Goal: Download file/media

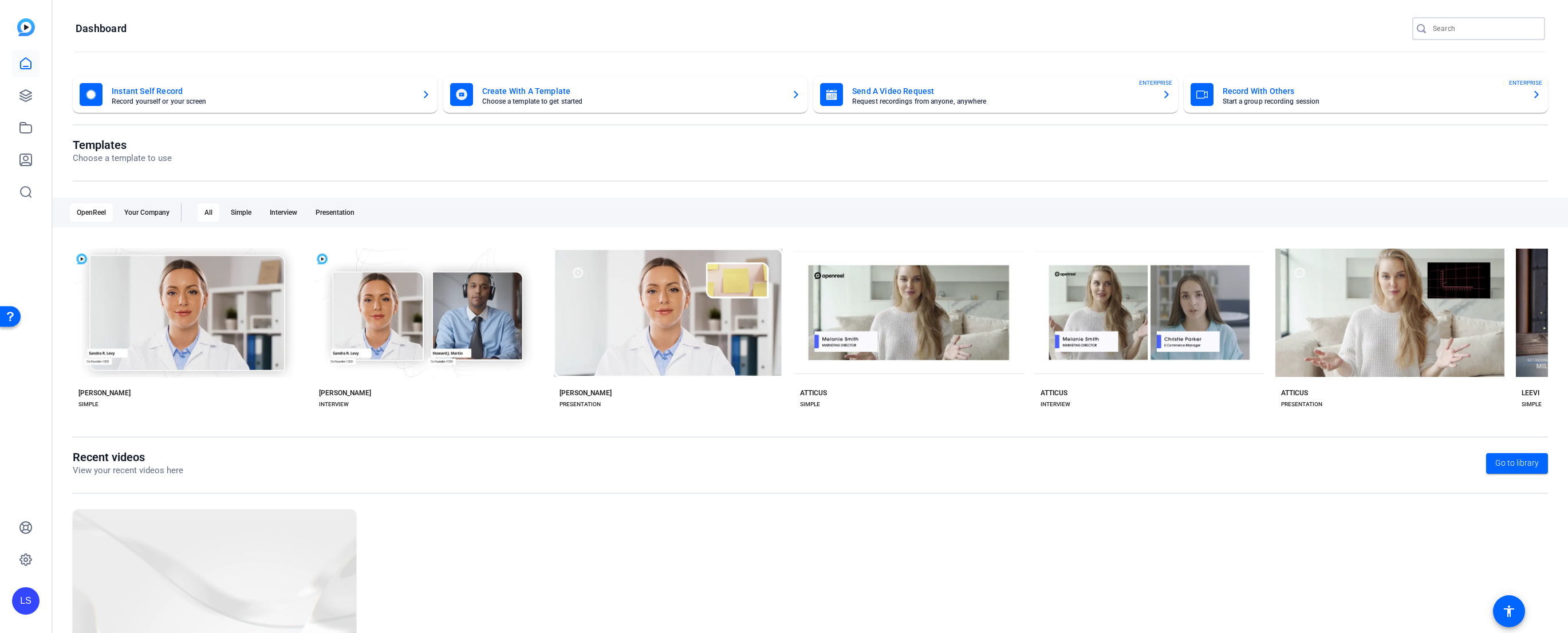
click at [1443, 31] on input "Search" at bounding box center [1483, 29] width 103 height 14
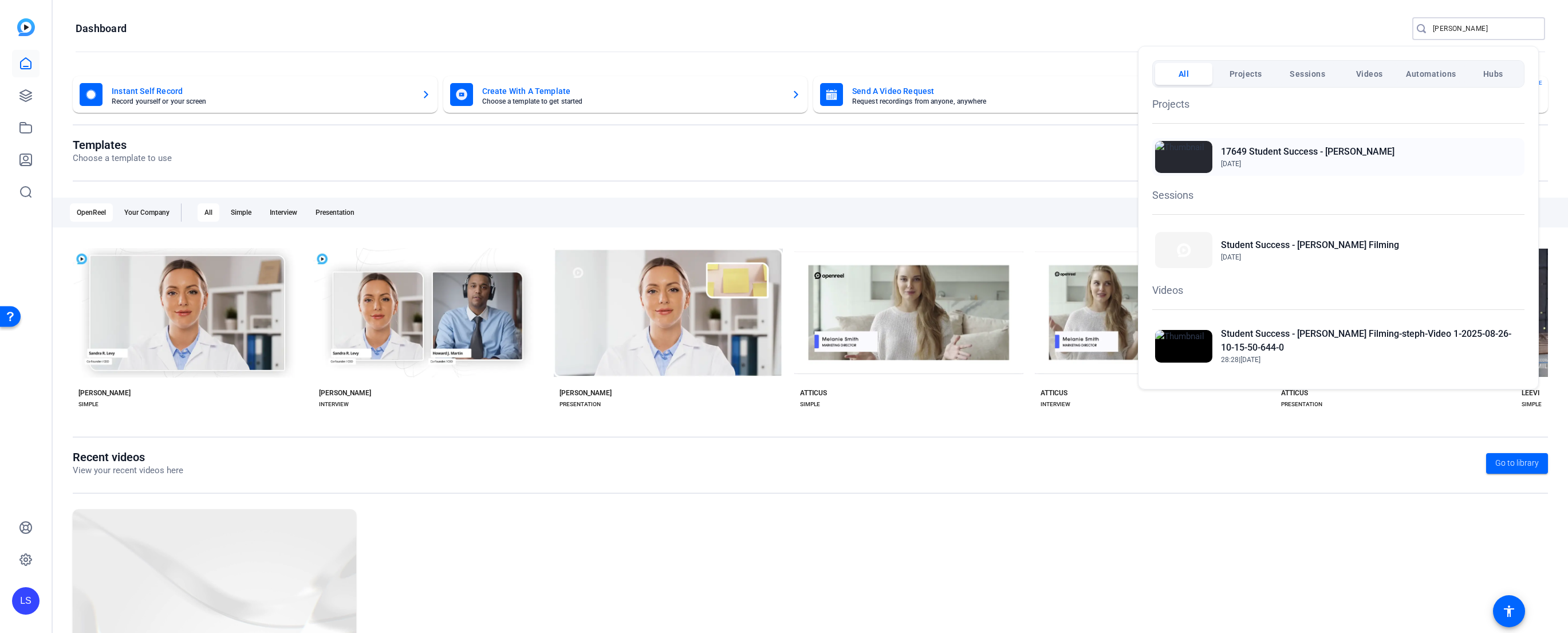
type input "stephanie smith"
click at [1344, 148] on h2 "17649 Student Success - [PERSON_NAME]" at bounding box center [1308, 151] width 173 height 14
click at [1100, 27] on div at bounding box center [784, 316] width 1568 height 633
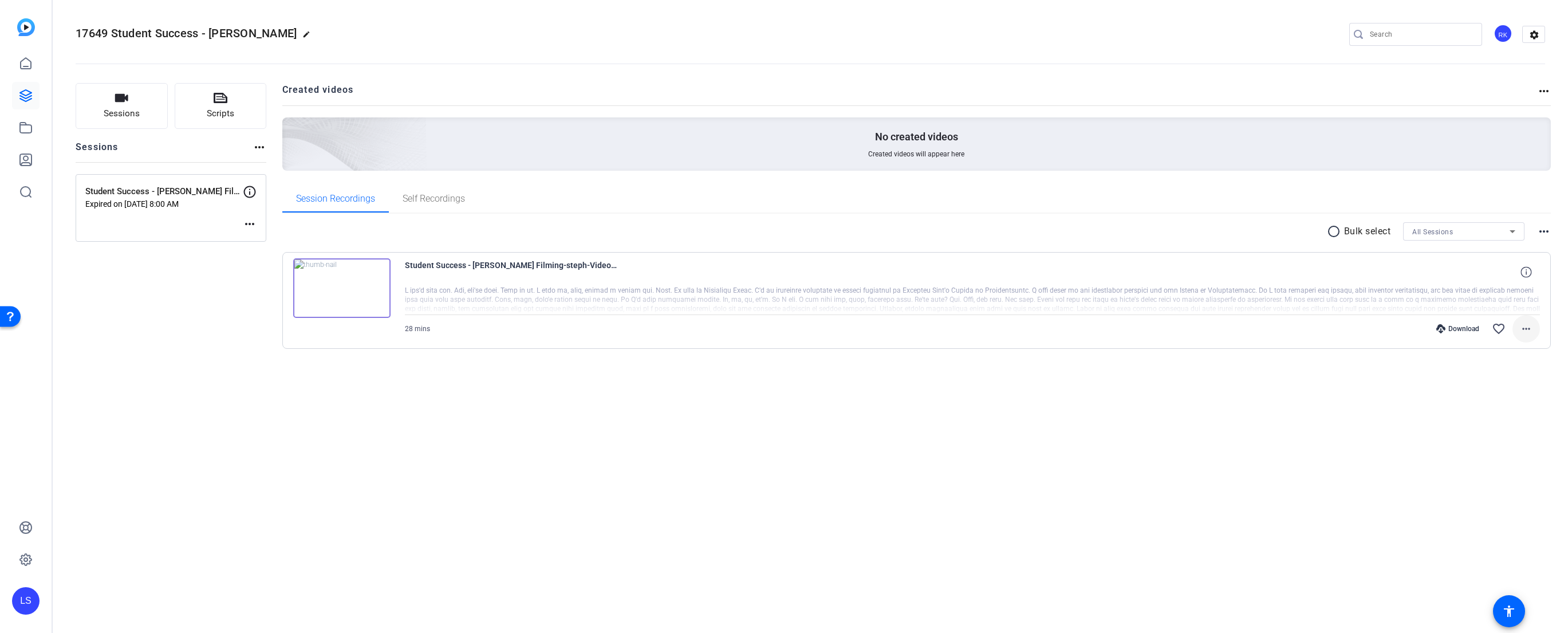
click at [1524, 330] on mat-icon "more_horiz" at bounding box center [1526, 329] width 14 height 14
click at [1500, 383] on span "Download MP4" at bounding box center [1496, 381] width 69 height 14
